Goal: Task Accomplishment & Management: Manage account settings

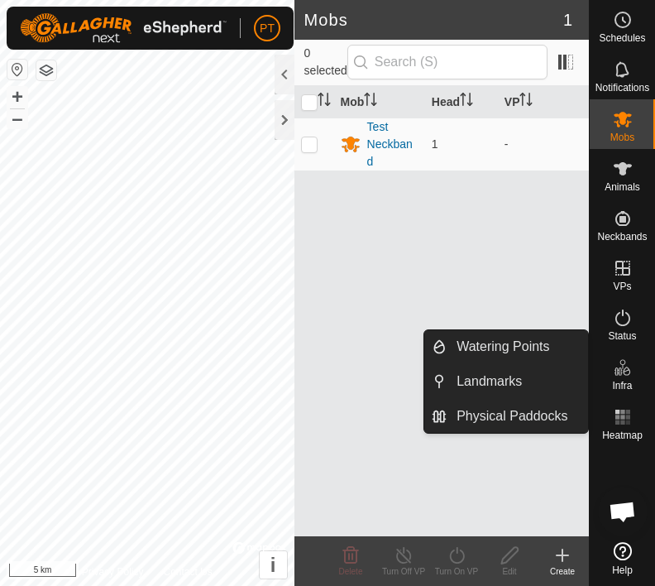
click at [519, 419] on span "Physical Paddocks" at bounding box center [512, 416] width 111 height 20
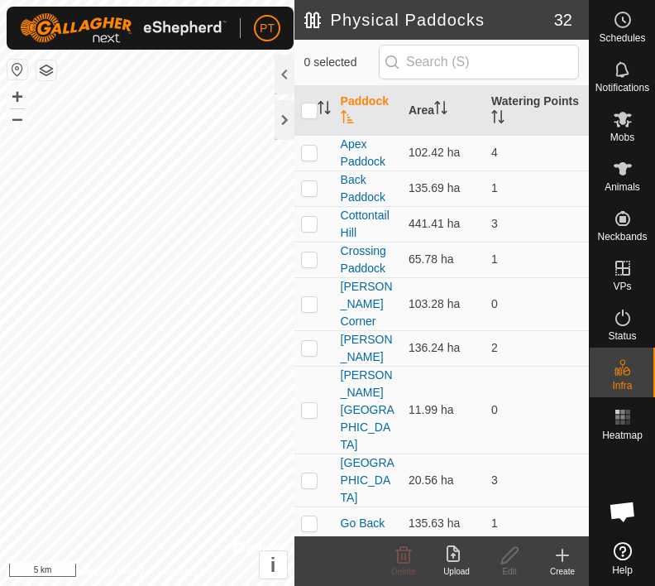
click at [566, 561] on icon at bounding box center [562, 555] width 20 height 20
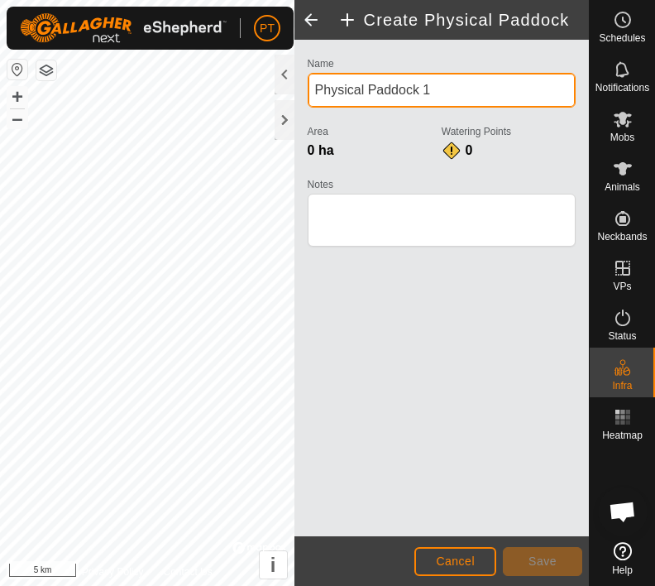
click at [455, 90] on input "Physical Paddock 1" at bounding box center [442, 90] width 268 height 35
type input "P"
type input "Nth Okydoky [PERSON_NAME] [PERSON_NAME]"
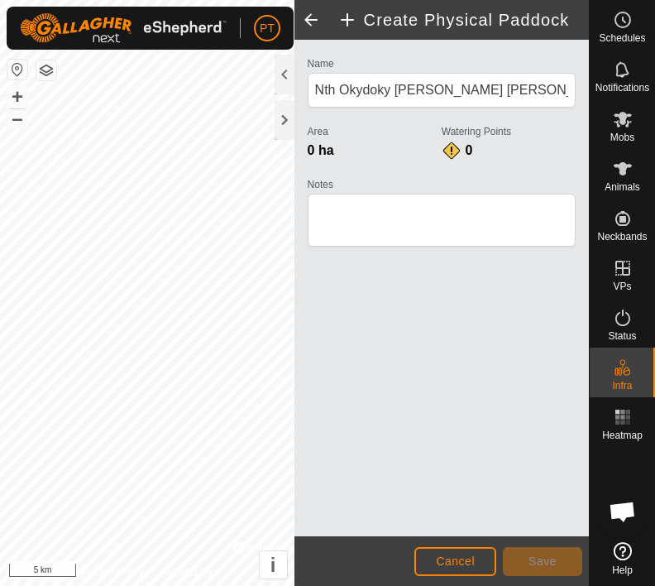
click at [285, 119] on div at bounding box center [285, 120] width 20 height 40
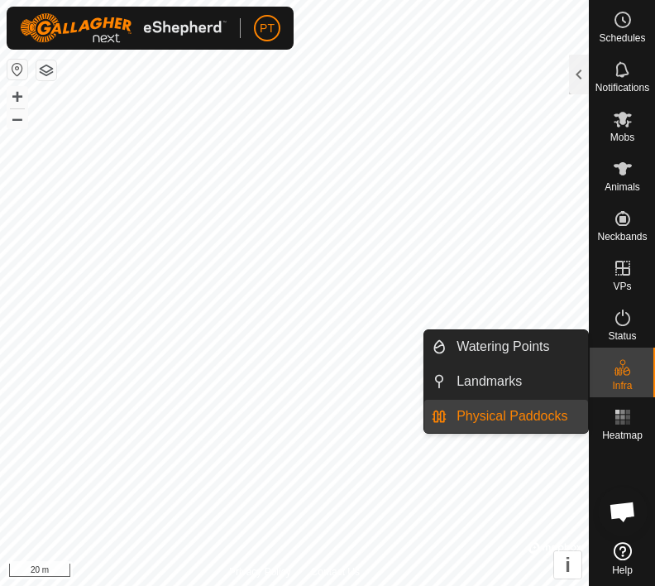
click at [535, 420] on span "Physical Paddocks" at bounding box center [512, 416] width 111 height 20
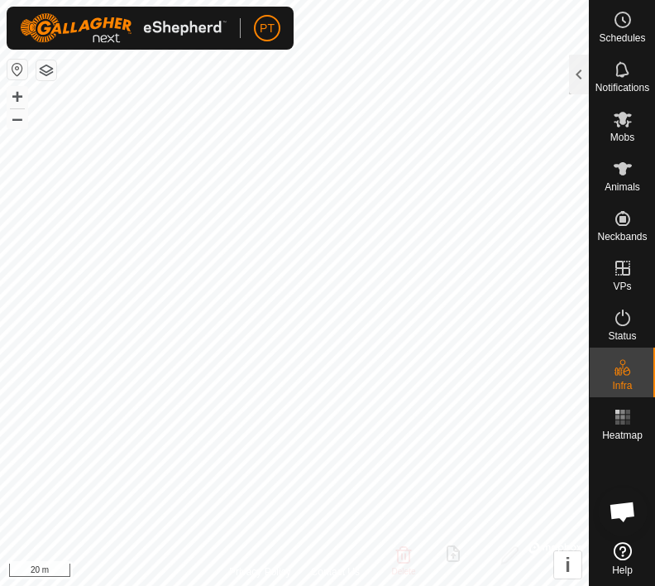
click at [585, 74] on div at bounding box center [579, 75] width 20 height 40
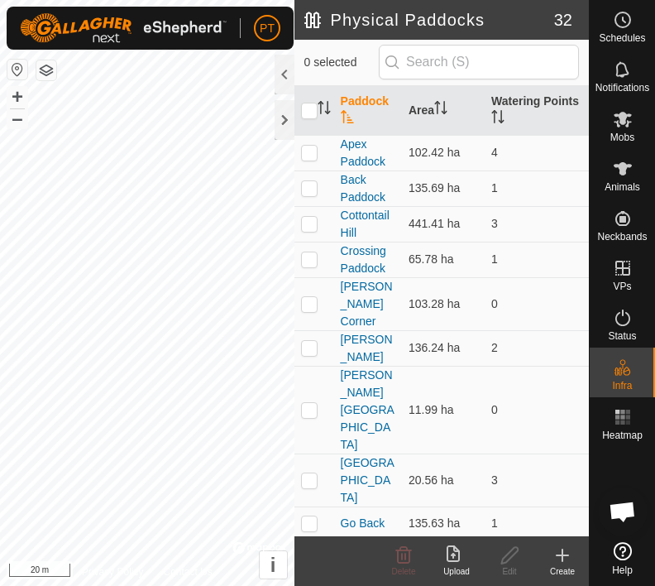
click at [562, 563] on icon at bounding box center [562, 555] width 20 height 20
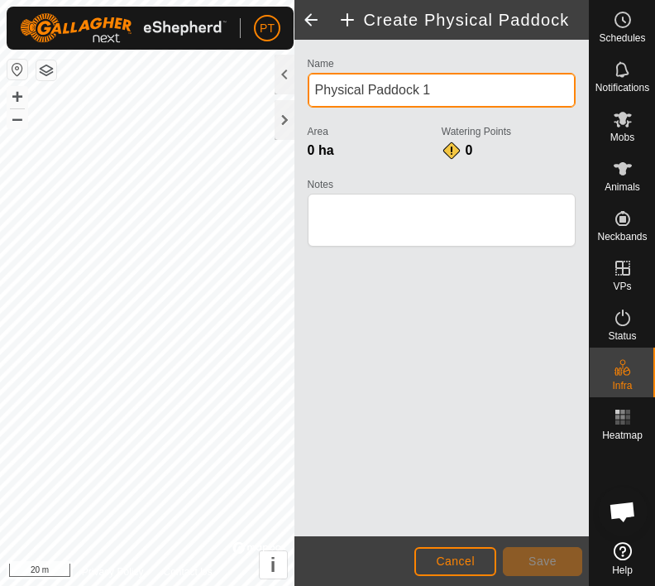
click at [457, 89] on input "Physical Paddock 1" at bounding box center [442, 90] width 268 height 35
type input "P"
type input "Nth Okydoky [PERSON_NAME] [PERSON_NAME]"
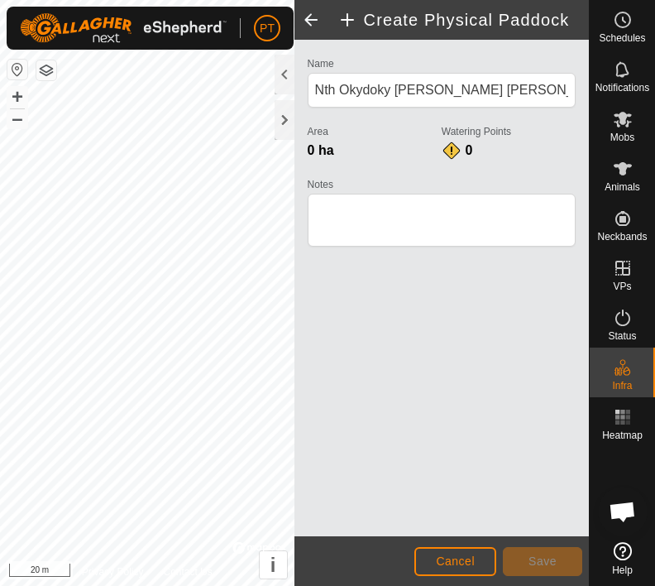
click at [292, 109] on div at bounding box center [285, 120] width 20 height 40
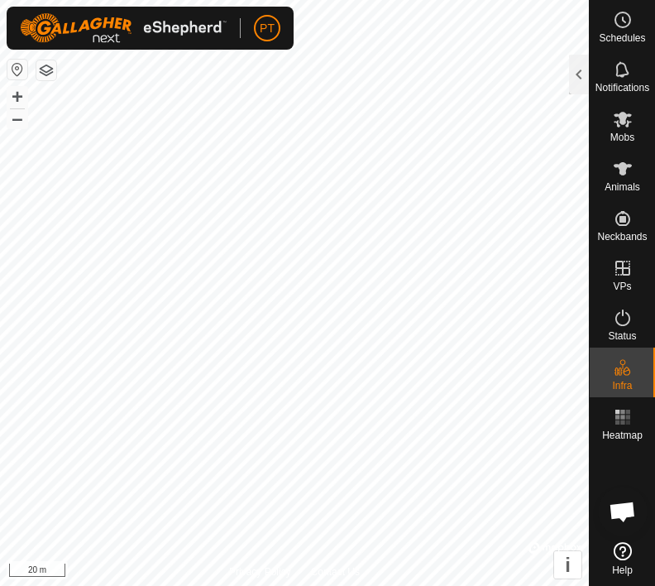
click at [577, 76] on div at bounding box center [579, 75] width 20 height 40
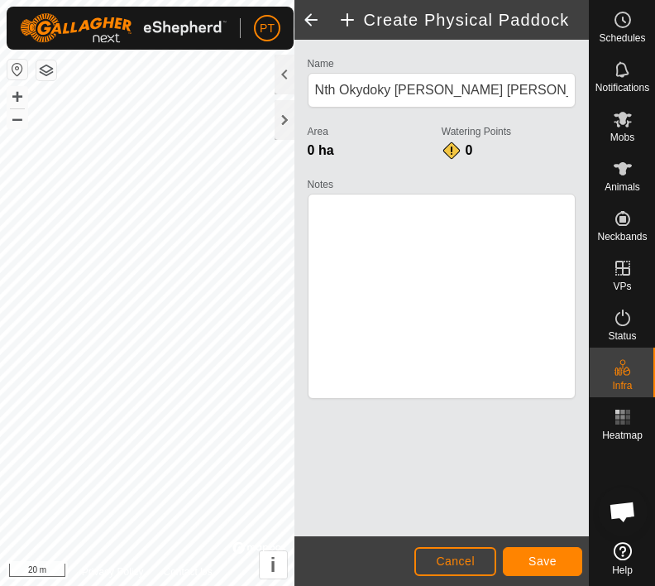
click at [548, 557] on span "Save" at bounding box center [542, 560] width 28 height 13
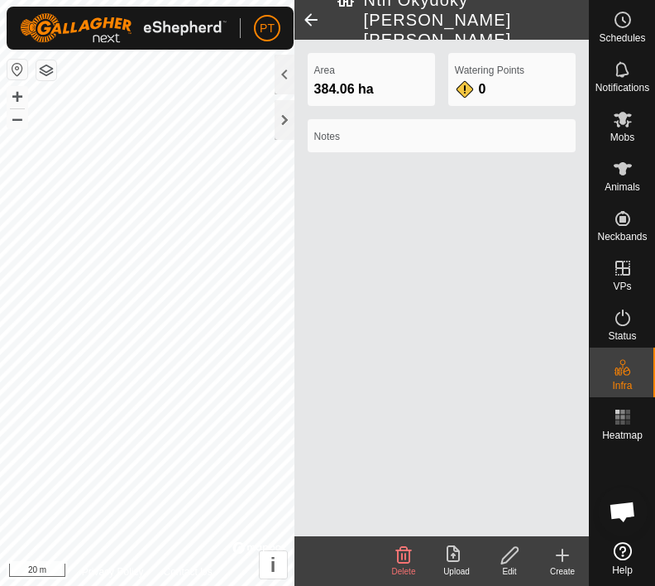
click at [519, 561] on icon at bounding box center [510, 555] width 21 height 20
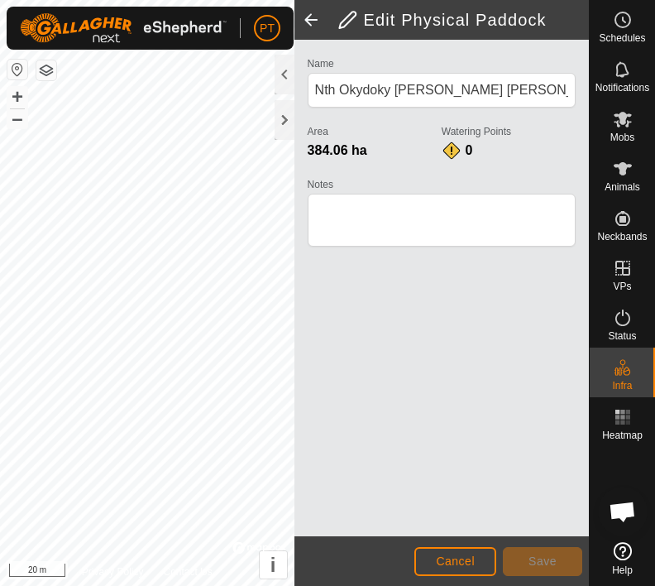
click at [286, 120] on div at bounding box center [285, 120] width 20 height 40
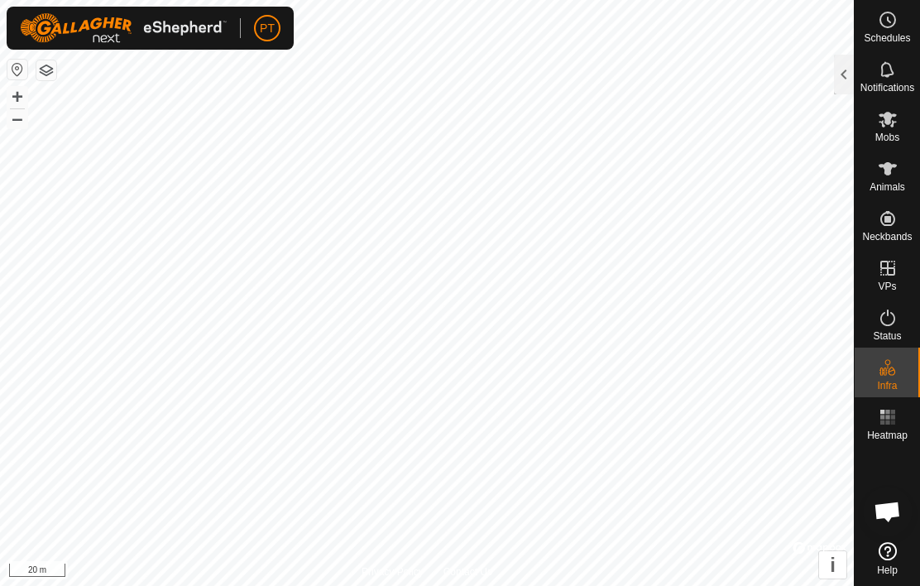
click at [654, 82] on div at bounding box center [844, 75] width 20 height 40
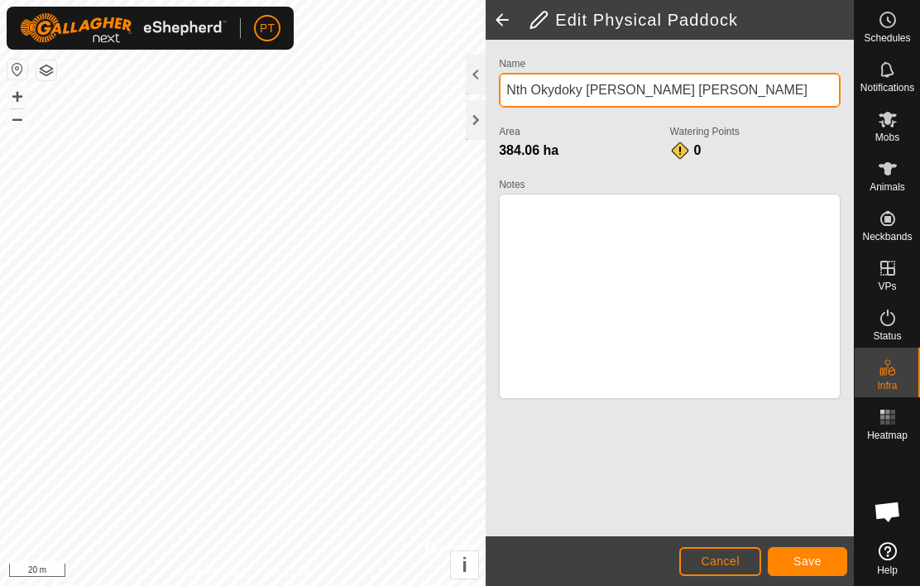
click at [654, 90] on input "Nth Okydoky [PERSON_NAME] [PERSON_NAME]" at bounding box center [670, 90] width 342 height 35
click at [654, 91] on input "Nth Okydoky [PERSON_NAME] [PERSON_NAME]" at bounding box center [670, 90] width 342 height 35
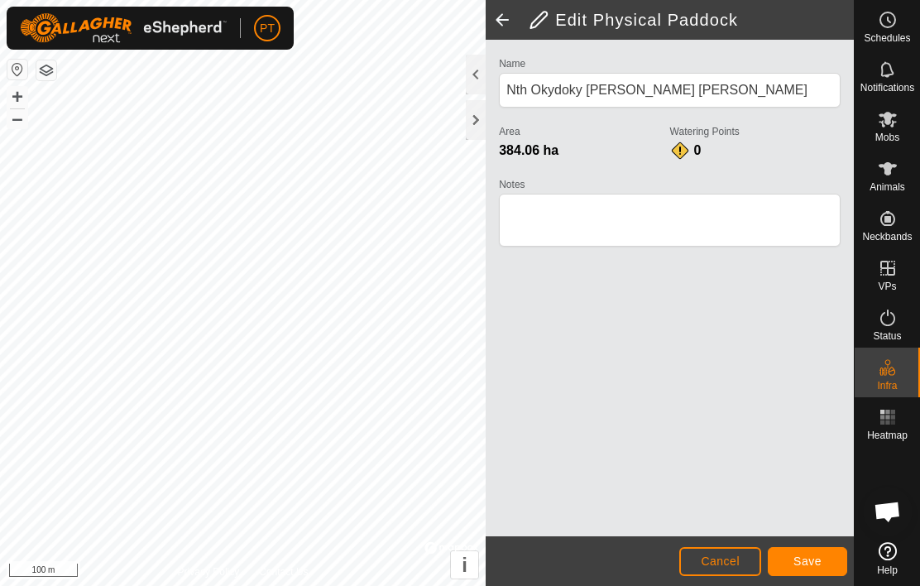
click at [479, 124] on div at bounding box center [476, 120] width 20 height 40
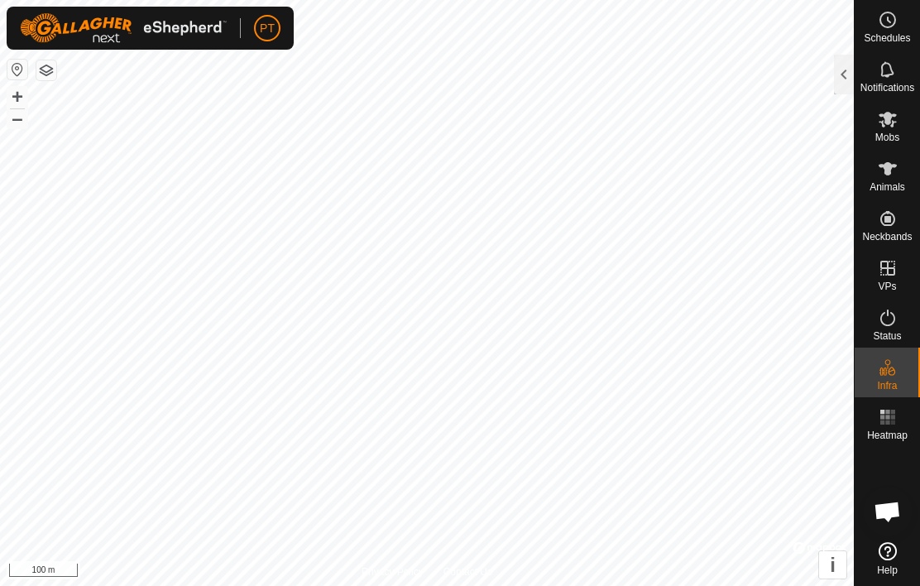
click at [654, 78] on div at bounding box center [844, 75] width 20 height 40
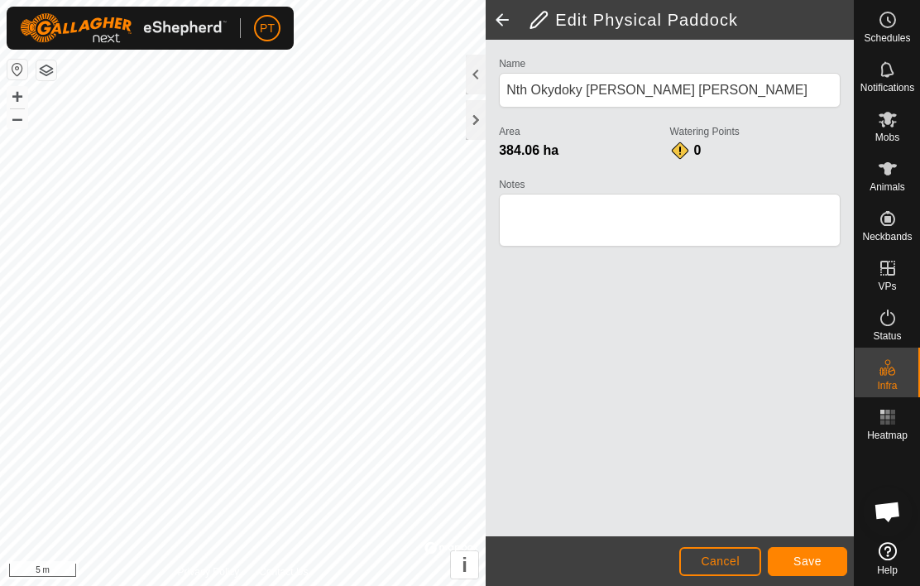
click at [654, 562] on span "Cancel" at bounding box center [720, 560] width 39 height 13
